Goal: Transaction & Acquisition: Purchase product/service

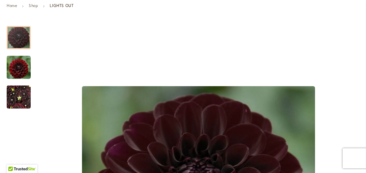
scroll to position [104, 0]
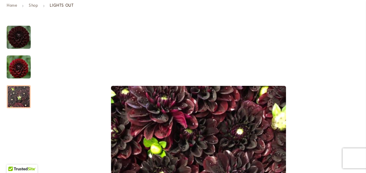
click at [19, 103] on img "LIGHTS OUT" at bounding box center [19, 97] width 24 height 32
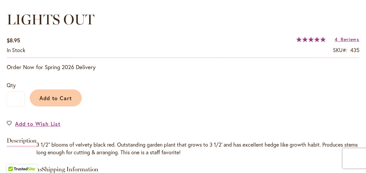
scroll to position [495, 0]
click at [221, 88] on div "Add to Cart" at bounding box center [192, 96] width 334 height 30
click at [177, 94] on div "Add to Cart" at bounding box center [192, 96] width 334 height 30
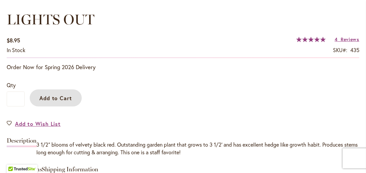
click at [49, 104] on button "Add to Cart" at bounding box center [56, 97] width 52 height 17
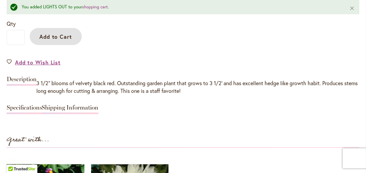
scroll to position [573, 0]
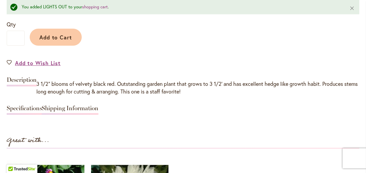
click at [31, 111] on link "Specifications" at bounding box center [24, 110] width 35 height 10
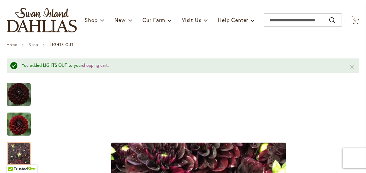
scroll to position [0, 0]
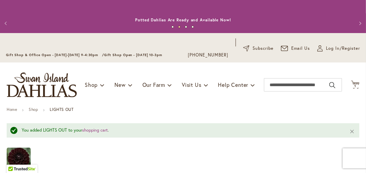
click at [100, 83] on span at bounding box center [102, 84] width 4 height 11
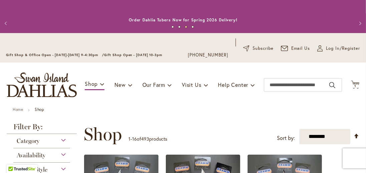
click at [98, 88] on link "Shop" at bounding box center [95, 84] width 20 height 12
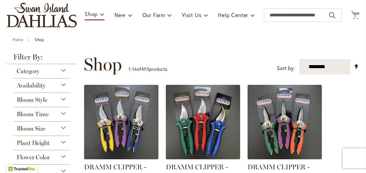
click at [63, 102] on div "Bloom Style" at bounding box center [41, 98] width 57 height 11
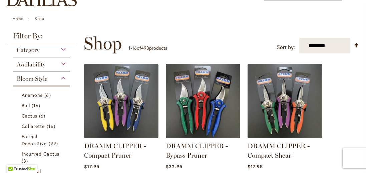
scroll to position [90, 0]
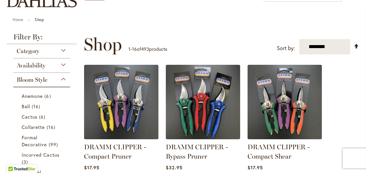
click at [62, 65] on div "Availability" at bounding box center [41, 63] width 57 height 11
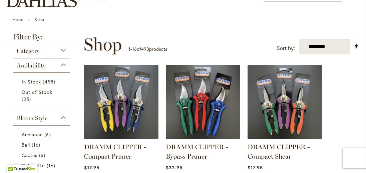
click at [65, 49] on div "Category" at bounding box center [41, 49] width 57 height 11
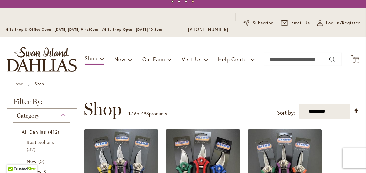
scroll to position [0, 0]
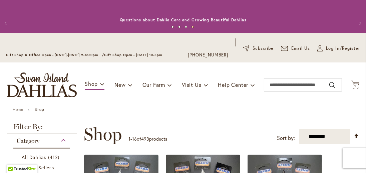
click at [126, 83] on link "New" at bounding box center [123, 84] width 18 height 13
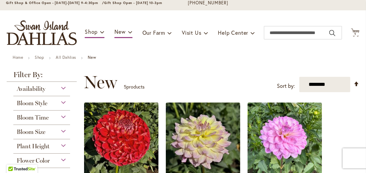
scroll to position [51, 0]
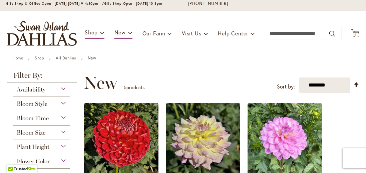
click at [103, 34] on span at bounding box center [102, 32] width 4 height 11
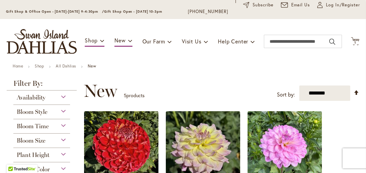
click at [102, 43] on span at bounding box center [102, 40] width 4 height 11
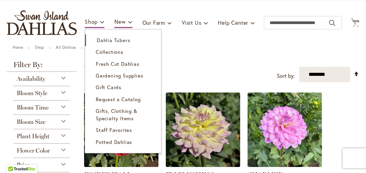
scroll to position [75, 0]
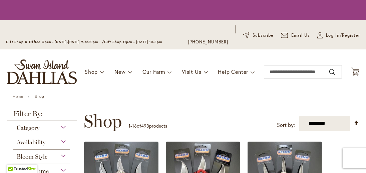
click at [104, 69] on li "Shop Dahlia Tubers Collections Fresh Cut Dahlias Gardening Supplies Gift Cards …" at bounding box center [95, 71] width 20 height 13
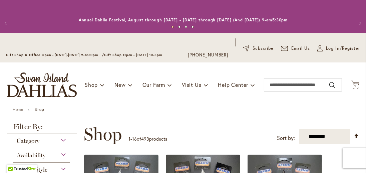
click at [98, 85] on link "Shop" at bounding box center [95, 84] width 20 height 13
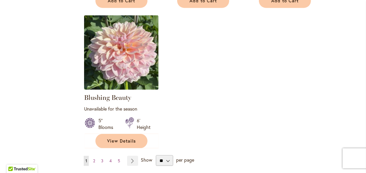
scroll to position [818, 0]
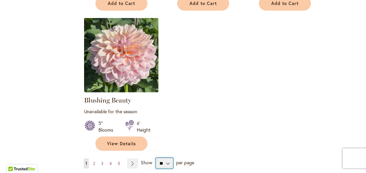
click at [163, 164] on select "** ** ** **" at bounding box center [164, 163] width 17 height 11
select select "**"
click at [156, 158] on select "** ** ** **" at bounding box center [164, 163] width 17 height 11
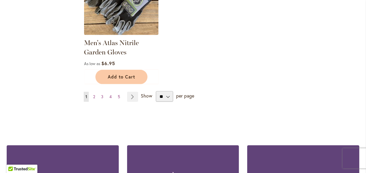
scroll to position [2980, 0]
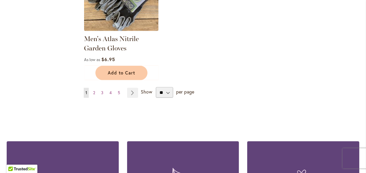
click at [131, 88] on link "Page Next" at bounding box center [132, 93] width 11 height 10
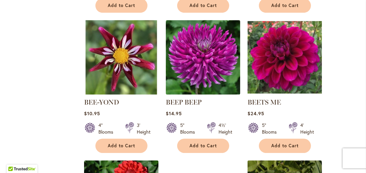
scroll to position [2049, 0]
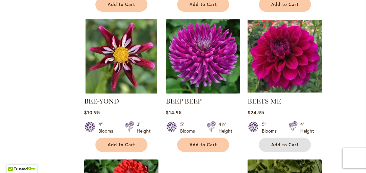
click at [289, 142] on span "Add to Cart" at bounding box center [284, 145] width 27 height 6
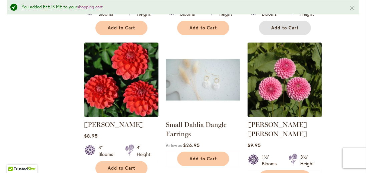
scroll to position [2188, 0]
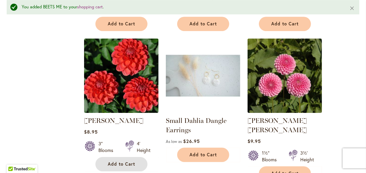
click at [112, 157] on button "Add to Cart" at bounding box center [121, 164] width 52 height 14
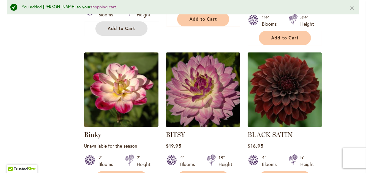
scroll to position [2306, 0]
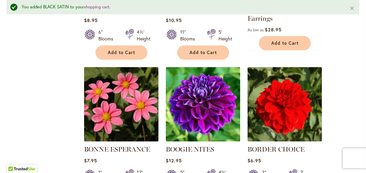
scroll to position [2869, 0]
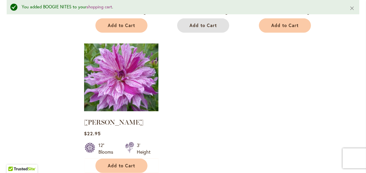
scroll to position [3031, 0]
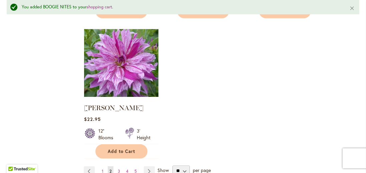
scroll to position [3063, 0]
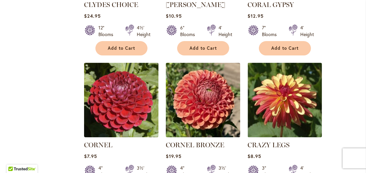
scroll to position [2232, 0]
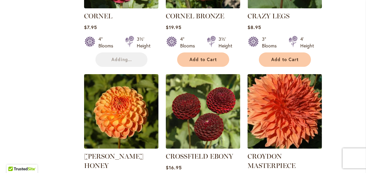
scroll to position [2359, 0]
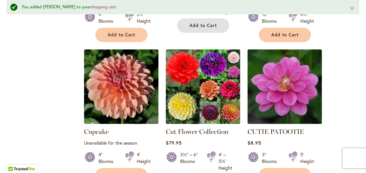
scroll to position [2551, 0]
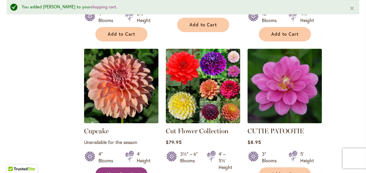
click at [112, 167] on link "View Details" at bounding box center [121, 174] width 52 height 14
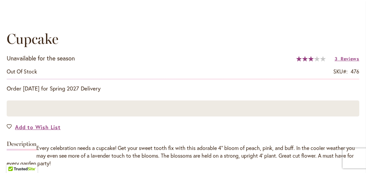
scroll to position [507, 0]
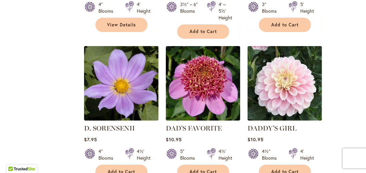
scroll to position [2677, 0]
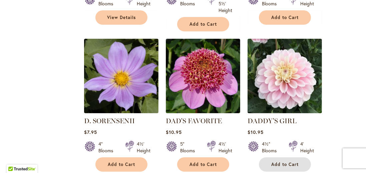
click at [294, 161] on span "Add to Cart" at bounding box center [284, 164] width 27 height 6
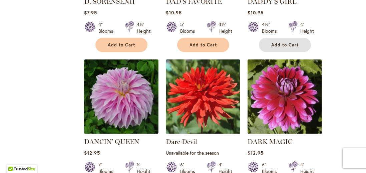
scroll to position [2797, 0]
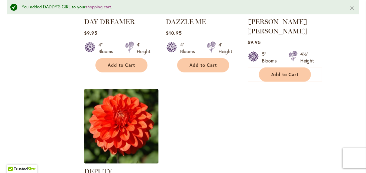
scroll to position [3107, 0]
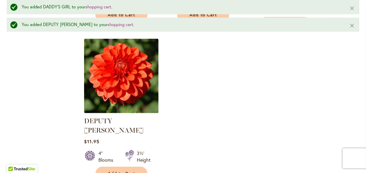
scroll to position [3156, 0]
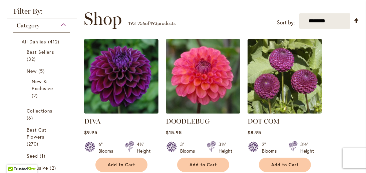
scroll to position [128, 0]
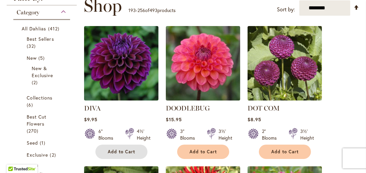
click at [122, 154] on button "Add to Cart" at bounding box center [121, 151] width 52 height 14
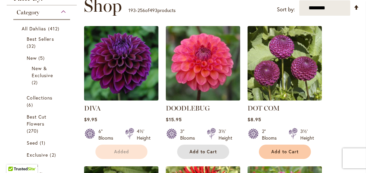
click at [206, 150] on span "Add to Cart" at bounding box center [202, 152] width 27 height 6
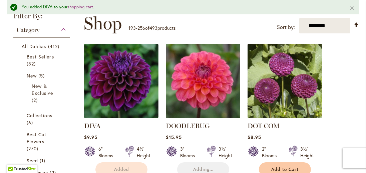
scroll to position [146, 0]
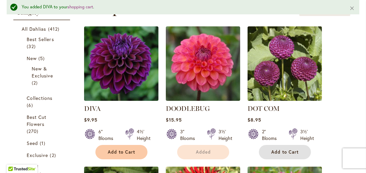
click at [292, 151] on span "Add to Cart" at bounding box center [284, 152] width 27 height 6
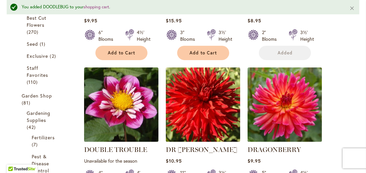
scroll to position [246, 0]
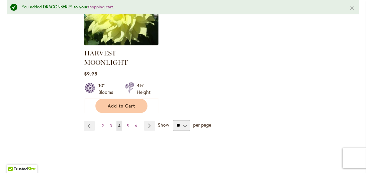
scroll to position [3214, 0]
click at [148, 120] on link "Page Next" at bounding box center [149, 125] width 11 height 10
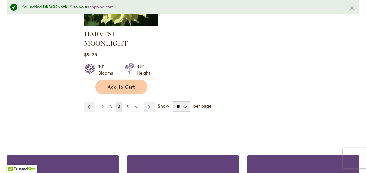
scroll to position [3246, 0]
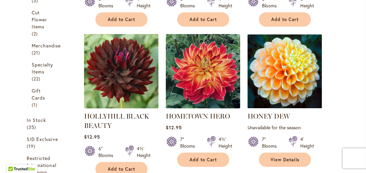
scroll to position [557, 0]
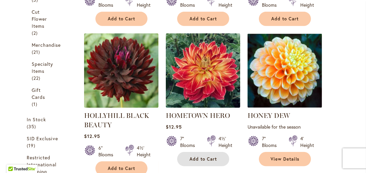
click at [205, 160] on span "Add to Cart" at bounding box center [202, 159] width 27 height 6
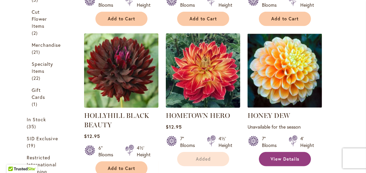
click at [294, 161] on link "View Details" at bounding box center [285, 159] width 52 height 14
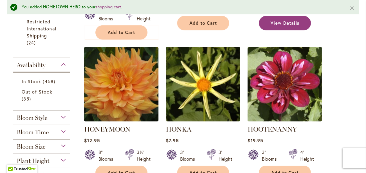
scroll to position [618, 0]
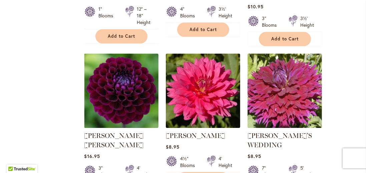
scroll to position [1690, 0]
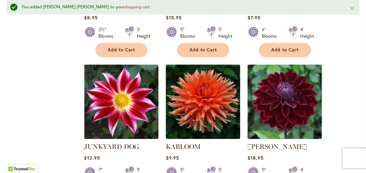
scroll to position [1983, 0]
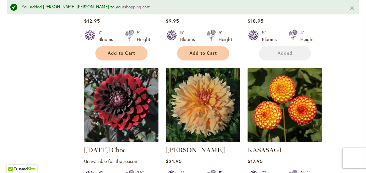
scroll to position [2118, 0]
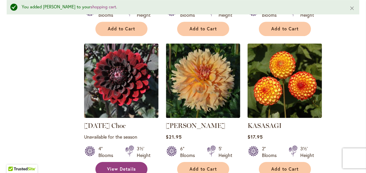
scroll to position [2150, 0]
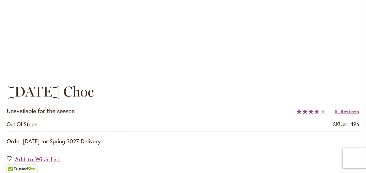
scroll to position [455, 0]
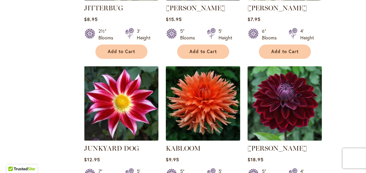
scroll to position [1963, 0]
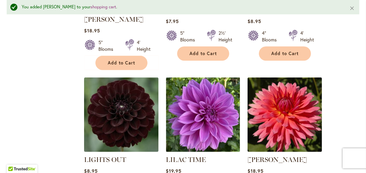
scroll to position [2830, 0]
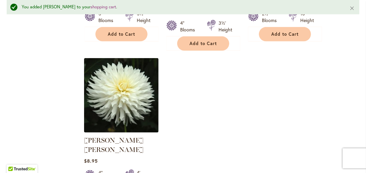
scroll to position [3136, 0]
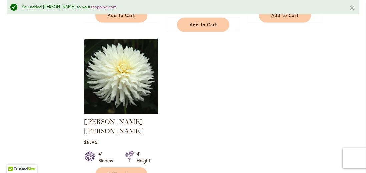
scroll to position [3168, 0]
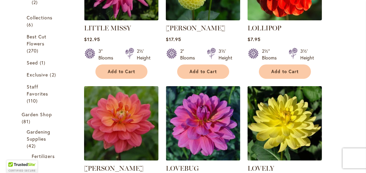
scroll to position [238, 0]
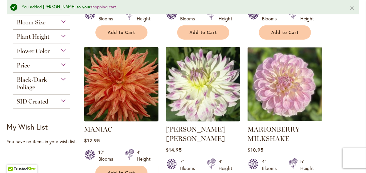
scroll to position [839, 0]
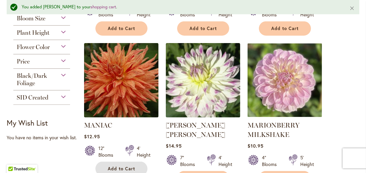
click at [125, 164] on button "Add to Cart" at bounding box center [121, 168] width 52 height 14
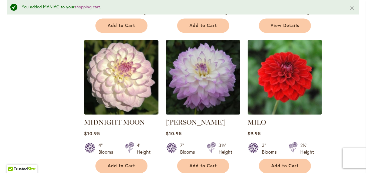
scroll to position [1407, 0]
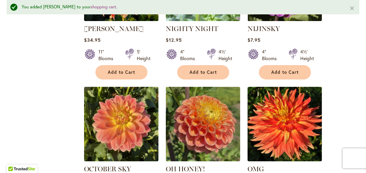
scroll to position [2523, 0]
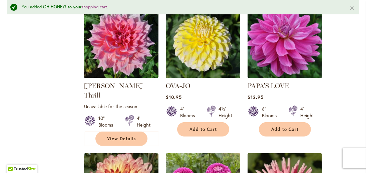
scroll to position [3073, 0]
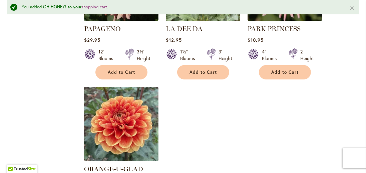
scroll to position [3105, 0]
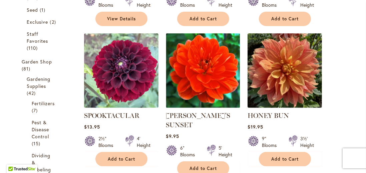
scroll to position [270, 0]
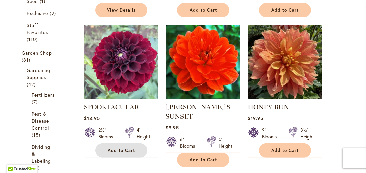
click at [124, 152] on span "Add to Cart" at bounding box center [121, 150] width 27 height 6
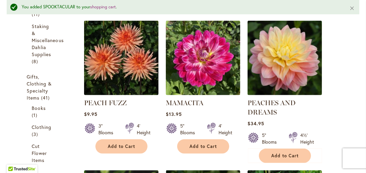
scroll to position [459, 0]
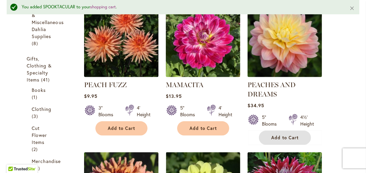
click at [297, 134] on button "Add to Cart" at bounding box center [285, 137] width 52 height 14
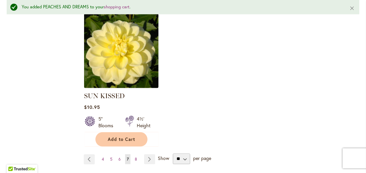
scroll to position [3156, 0]
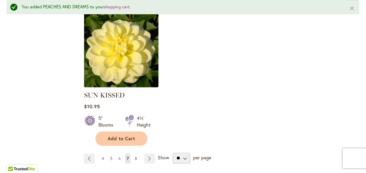
click at [149, 153] on link "Page Next" at bounding box center [149, 158] width 11 height 10
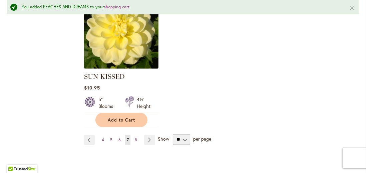
scroll to position [3188, 0]
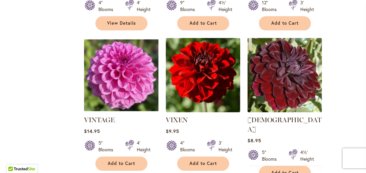
scroll to position [1398, 0]
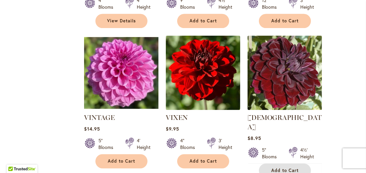
click at [296, 167] on span "Add to Cart" at bounding box center [284, 170] width 27 height 6
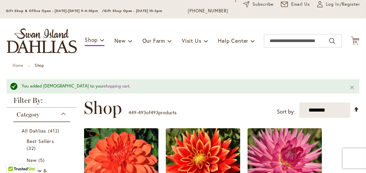
scroll to position [40, 0]
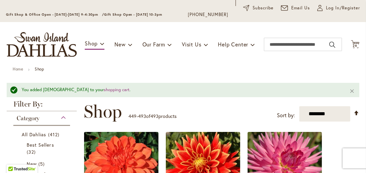
click at [356, 44] on span "26" at bounding box center [355, 45] width 5 height 4
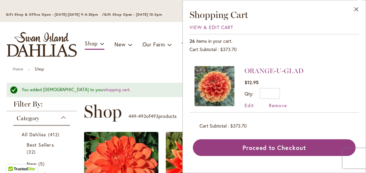
scroll to position [0, 0]
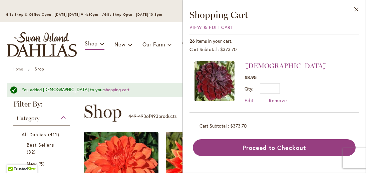
click at [139, 70] on ul "Home Shop" at bounding box center [183, 70] width 340 height 6
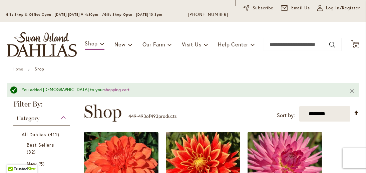
click at [167, 43] on link "Our Farm" at bounding box center [156, 44] width 29 height 13
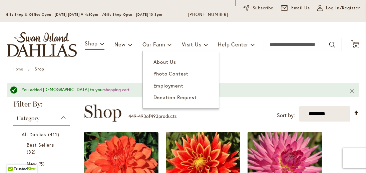
scroll to position [72, 0]
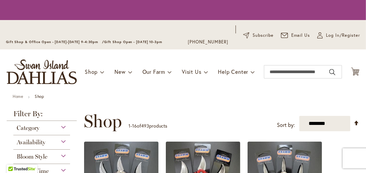
click at [97, 75] on link "Shop" at bounding box center [95, 71] width 20 height 13
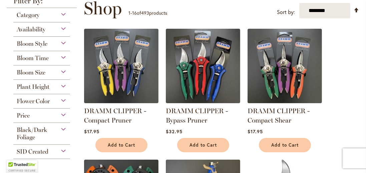
scroll to position [125, 0]
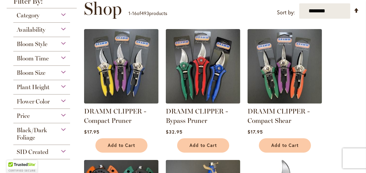
click at [62, 85] on div "Plant Height" at bounding box center [41, 85] width 57 height 11
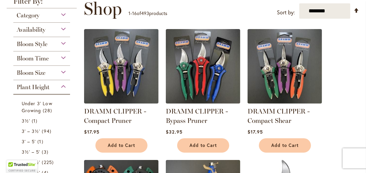
click at [63, 87] on div "Plant Height" at bounding box center [41, 85] width 57 height 11
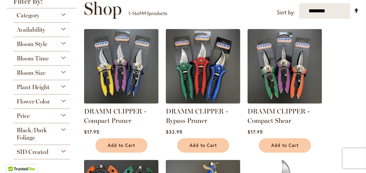
click at [60, 87] on div "Plant Height" at bounding box center [41, 85] width 57 height 11
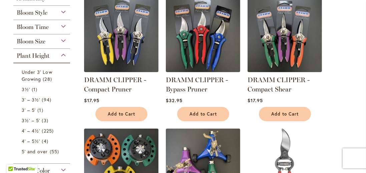
scroll to position [160, 0]
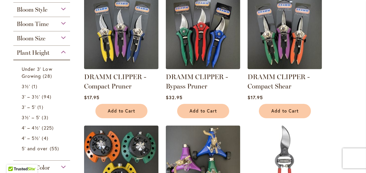
click at [61, 53] on div "Plant Height" at bounding box center [41, 51] width 57 height 11
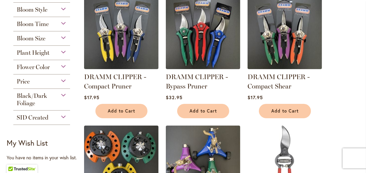
click at [61, 97] on div "Black/Dark Foliage" at bounding box center [41, 98] width 57 height 18
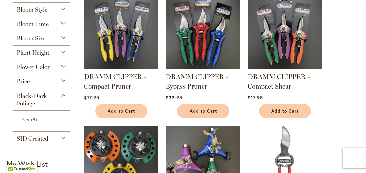
click at [25, 116] on span "Yes" at bounding box center [26, 119] width 8 height 6
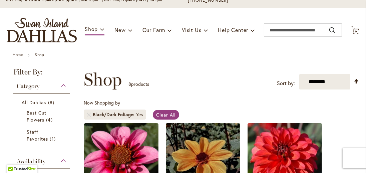
scroll to position [55, 0]
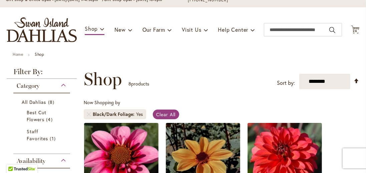
click at [58, 87] on div "Category" at bounding box center [41, 84] width 57 height 11
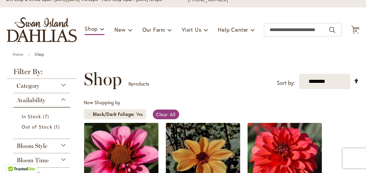
click at [59, 87] on div "Category" at bounding box center [41, 84] width 57 height 11
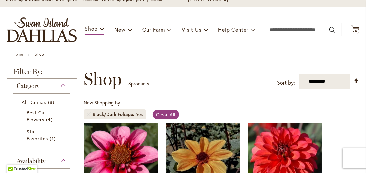
click at [59, 88] on div "Category" at bounding box center [41, 84] width 57 height 11
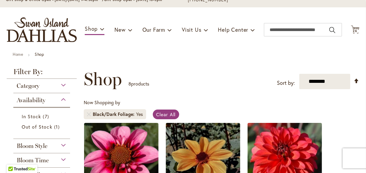
click at [60, 101] on div "Availability" at bounding box center [41, 98] width 57 height 11
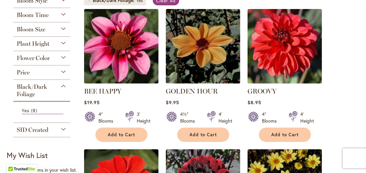
scroll to position [171, 0]
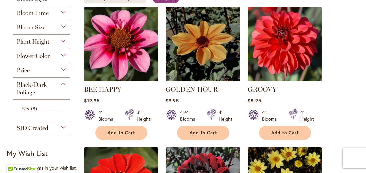
click at [57, 125] on div "SID Created" at bounding box center [41, 126] width 57 height 11
click at [62, 128] on div "SID Created" at bounding box center [41, 126] width 57 height 11
click at [60, 86] on div "Black/Dark Foliage" at bounding box center [41, 87] width 57 height 18
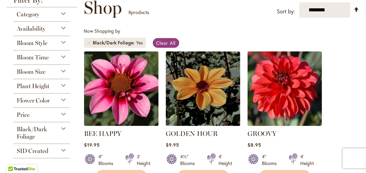
scroll to position [127, 0]
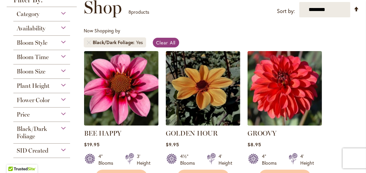
click at [59, 98] on div "Flower Color" at bounding box center [41, 98] width 57 height 11
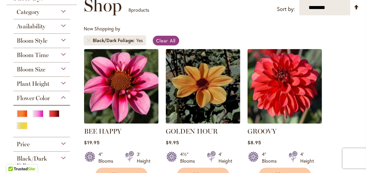
scroll to position [126, 0]
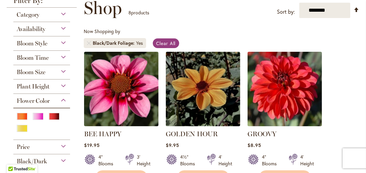
click at [64, 102] on div "Flower Color" at bounding box center [41, 99] width 57 height 11
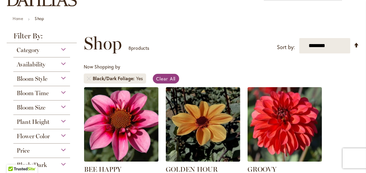
scroll to position [90, 0]
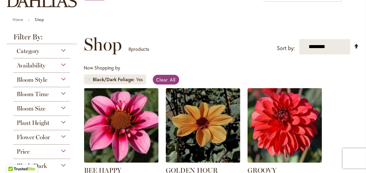
click at [59, 95] on div "Bloom Time" at bounding box center [41, 92] width 57 height 11
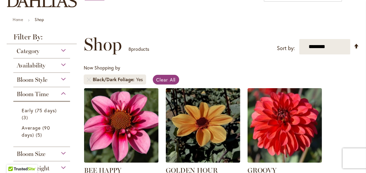
click at [61, 92] on div "Bloom Time" at bounding box center [41, 92] width 57 height 11
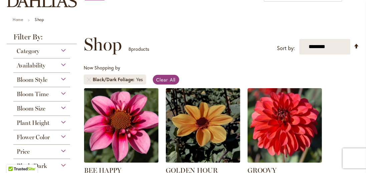
click at [53, 79] on div "Bloom Style" at bounding box center [41, 78] width 57 height 11
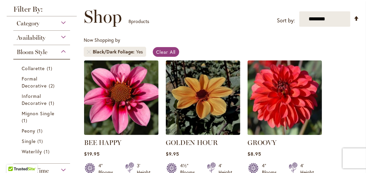
scroll to position [115, 0]
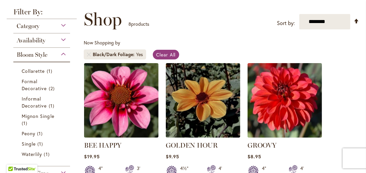
click at [56, 54] on div "Bloom Style" at bounding box center [41, 53] width 57 height 11
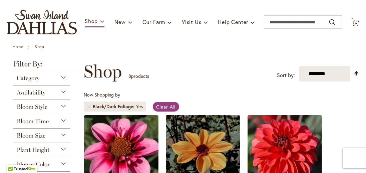
scroll to position [0, 0]
